Goal: Communication & Community: Answer question/provide support

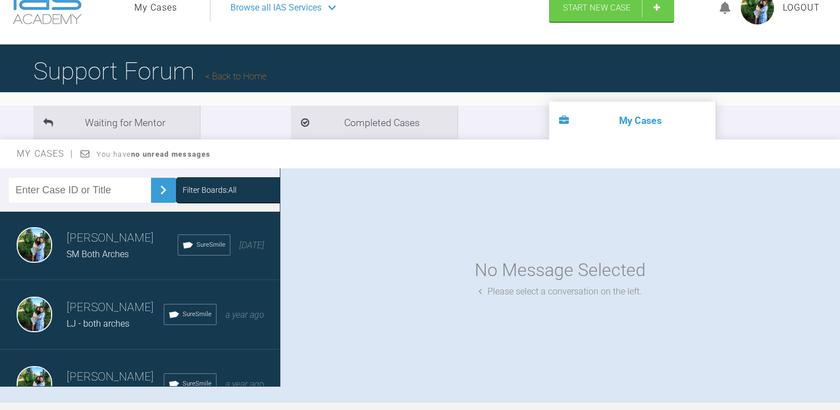
scroll to position [37, 0]
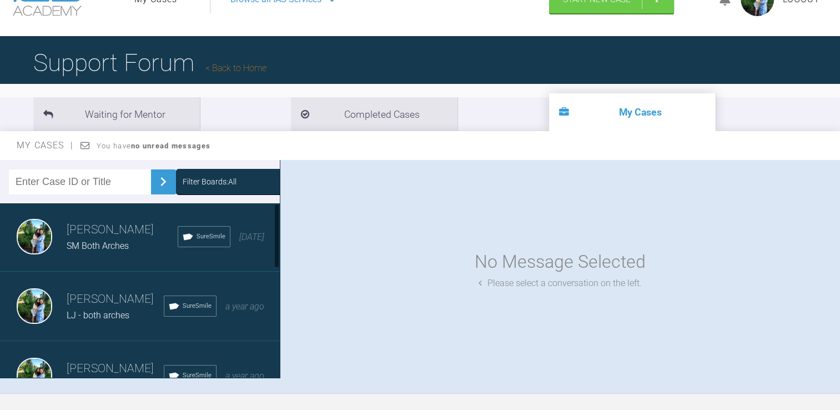
click at [113, 234] on h3 "[PERSON_NAME]" at bounding box center [122, 229] width 111 height 19
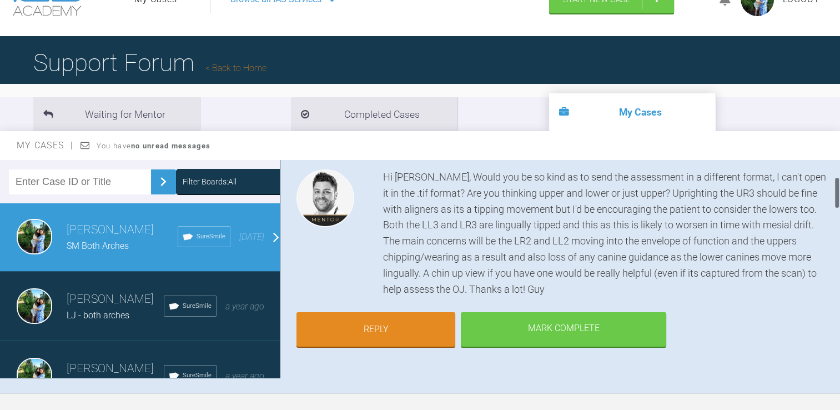
scroll to position [119, 0]
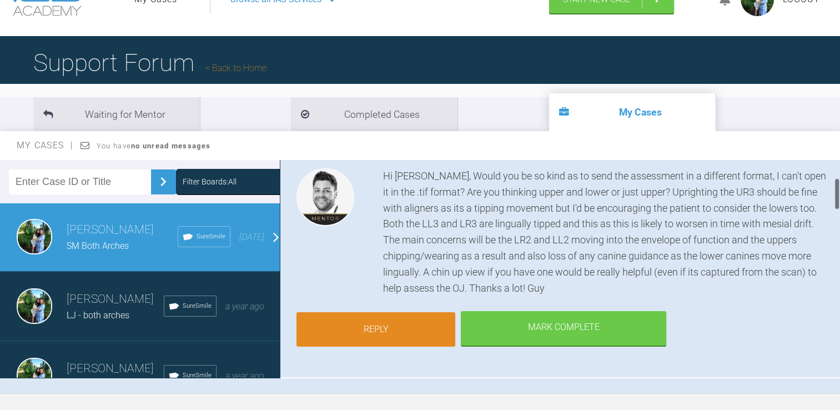
click at [402, 339] on link "Reply" at bounding box center [375, 329] width 159 height 34
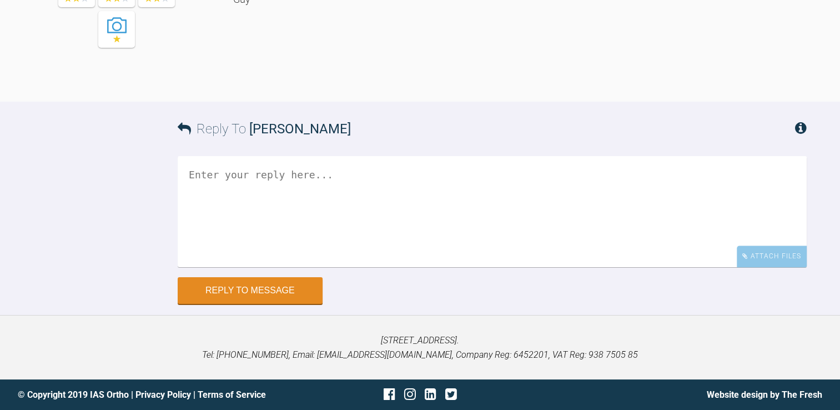
scroll to position [1443, 0]
click at [592, 223] on textarea at bounding box center [492, 211] width 629 height 111
type textarea "Hi [PERSON_NAME], I have attached the re"
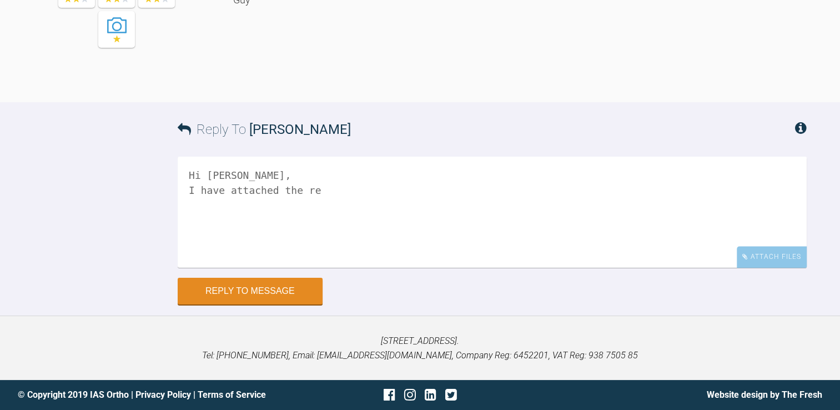
scroll to position [1488, 0]
click at [592, 223] on textarea "Hi [PERSON_NAME], I have attached the re" at bounding box center [492, 212] width 629 height 111
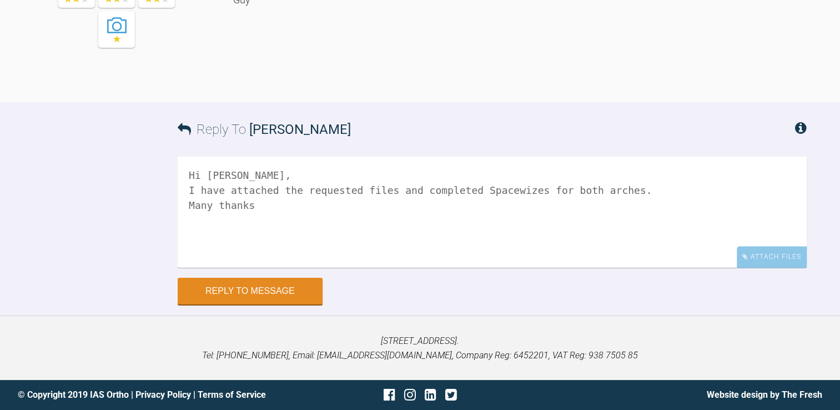
click at [216, 205] on textarea "Hi [PERSON_NAME], I have attached the requested files and completed Spacewizes …" at bounding box center [492, 212] width 629 height 111
click at [254, 208] on textarea "Hi [PERSON_NAME], I have attached the requested files and completed Spacewizes …" at bounding box center [492, 212] width 629 height 111
type textarea "Hi [PERSON_NAME], I have attached the requested files and completed Spacewizes …"
